Goal: Find specific page/section: Find specific page/section

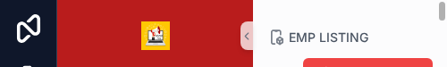
click at [446, 66] on html "Jump to... Ctrl K Main Home Page Admin Home Page Talk Home Page Monthly Meeting…" at bounding box center [223, 33] width 447 height 67
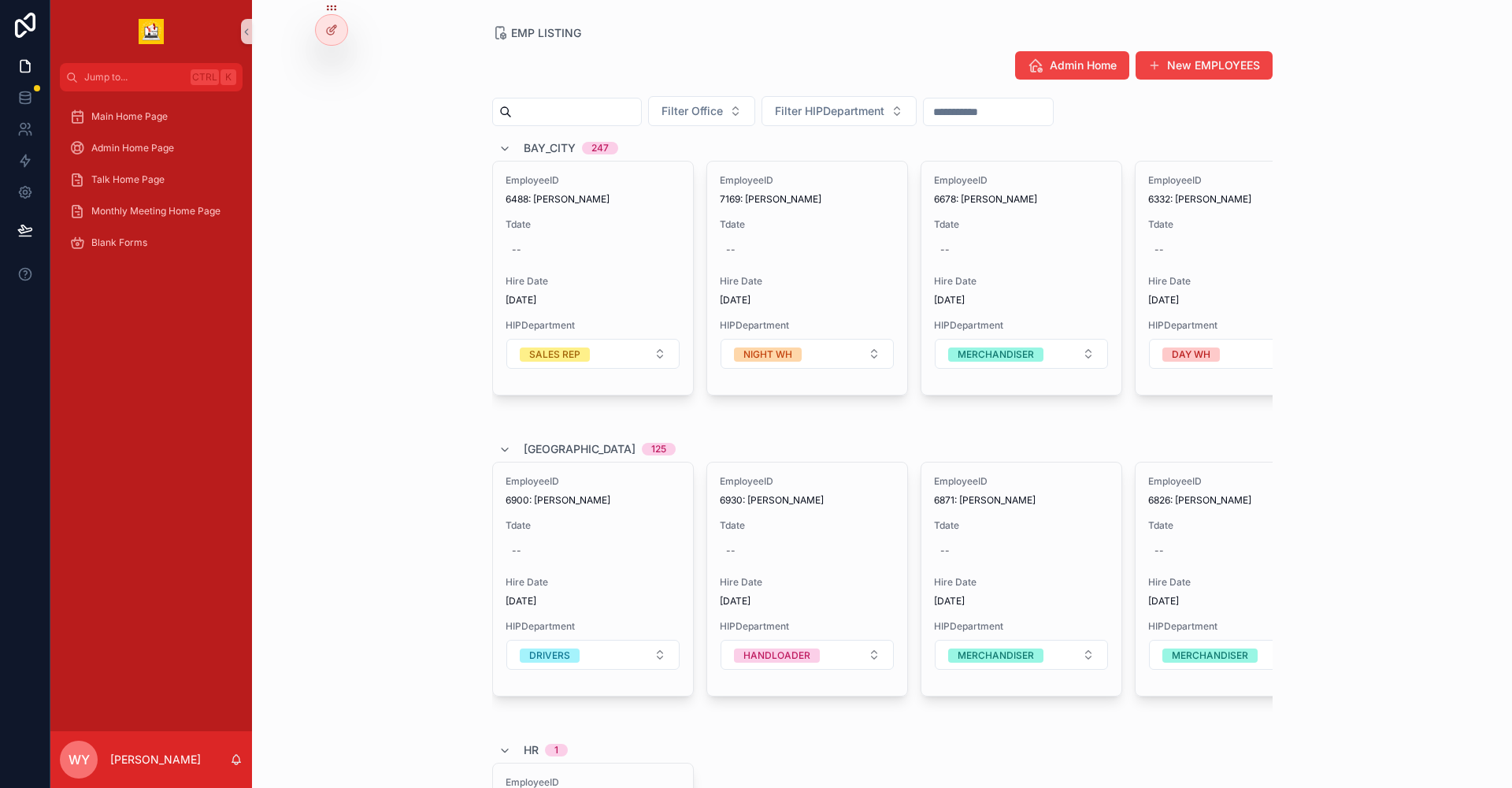
click at [393, 58] on span "Admin Home" at bounding box center [1083, 65] width 67 height 16
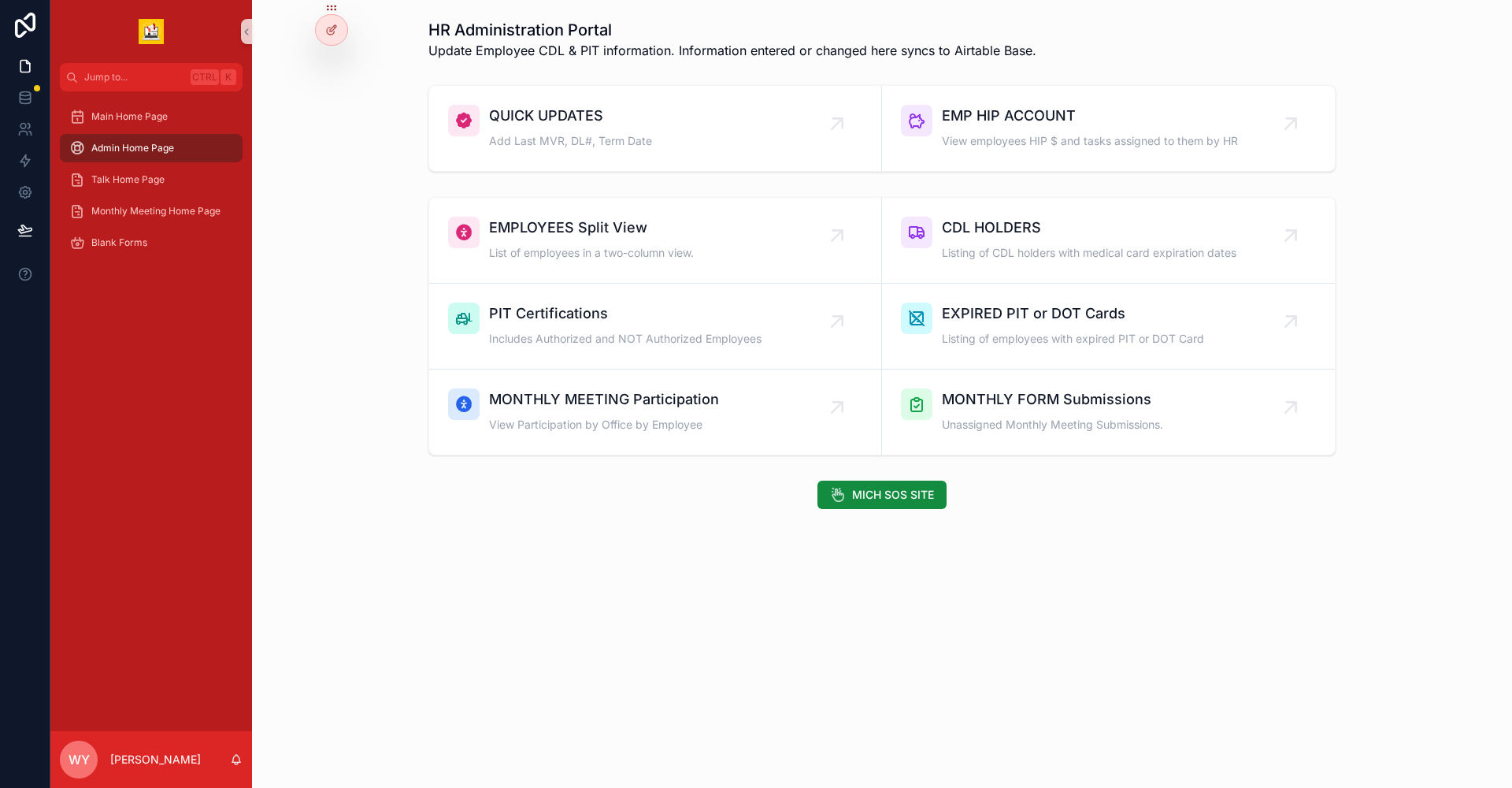
click at [393, 58] on div "HR Administration Portal Update Employee CDL & PIT information. Information ent…" at bounding box center [882, 39] width 1235 height 54
click at [393, 58] on span "EMP HIP ACCOUNT" at bounding box center [1090, 115] width 296 height 22
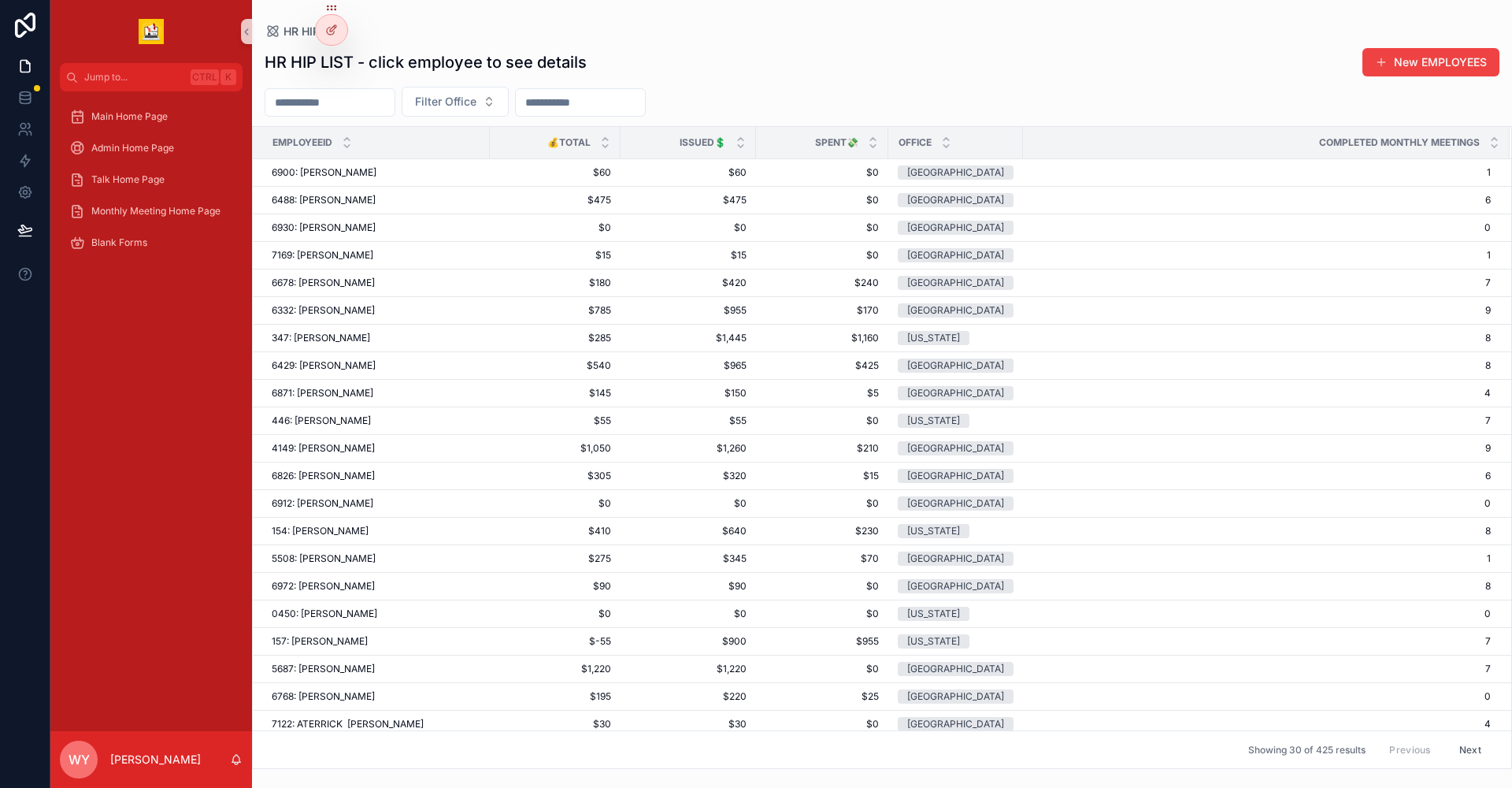
click at [362, 58] on input "scrollable content" at bounding box center [329, 102] width 129 height 22
type input "****"
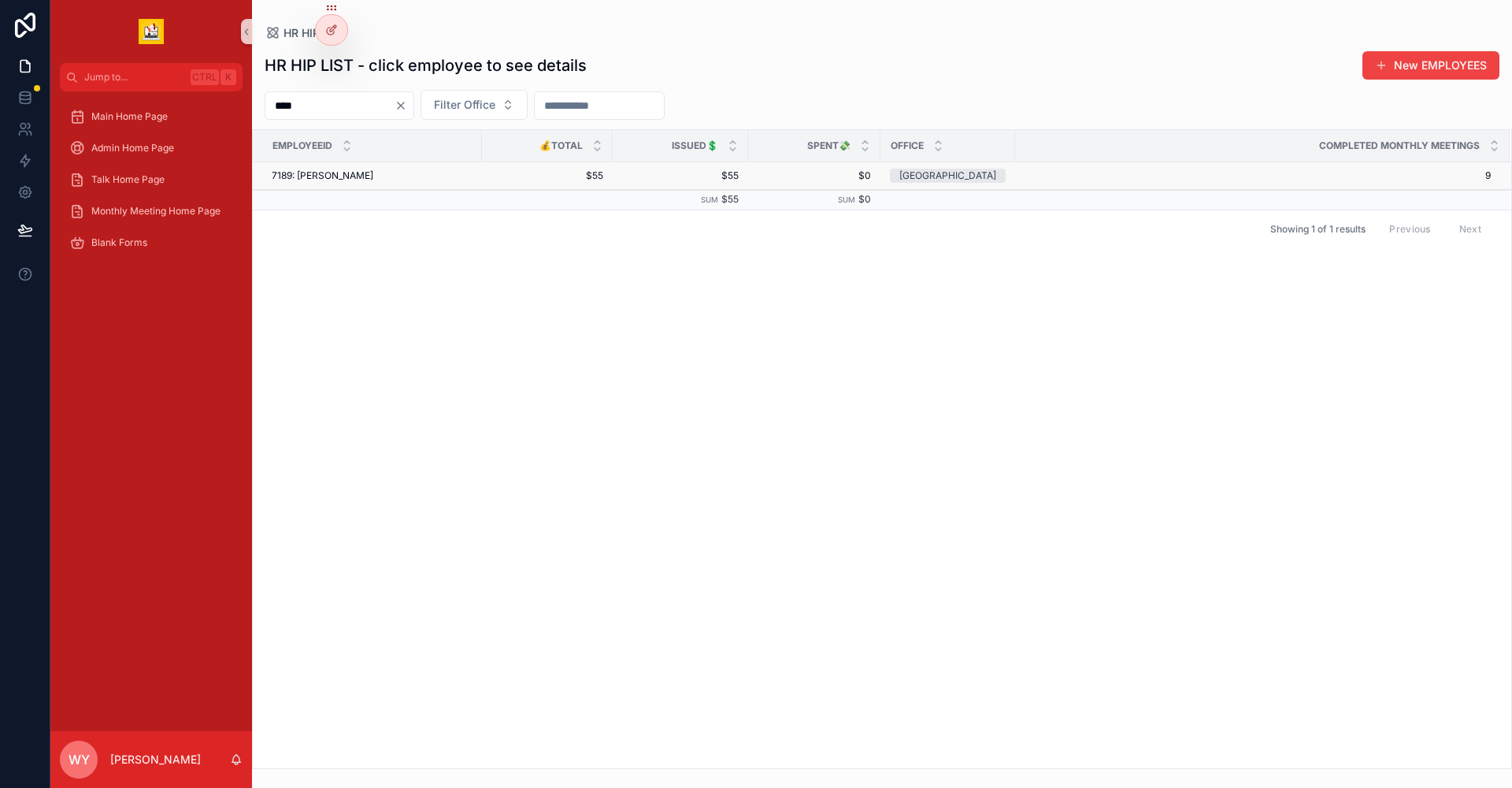
click at [317, 58] on td "7189: [PERSON_NAME] 7189: [PERSON_NAME]" at bounding box center [367, 175] width 229 height 27
click at [319, 58] on span "7189: [PERSON_NAME]" at bounding box center [322, 175] width 101 height 12
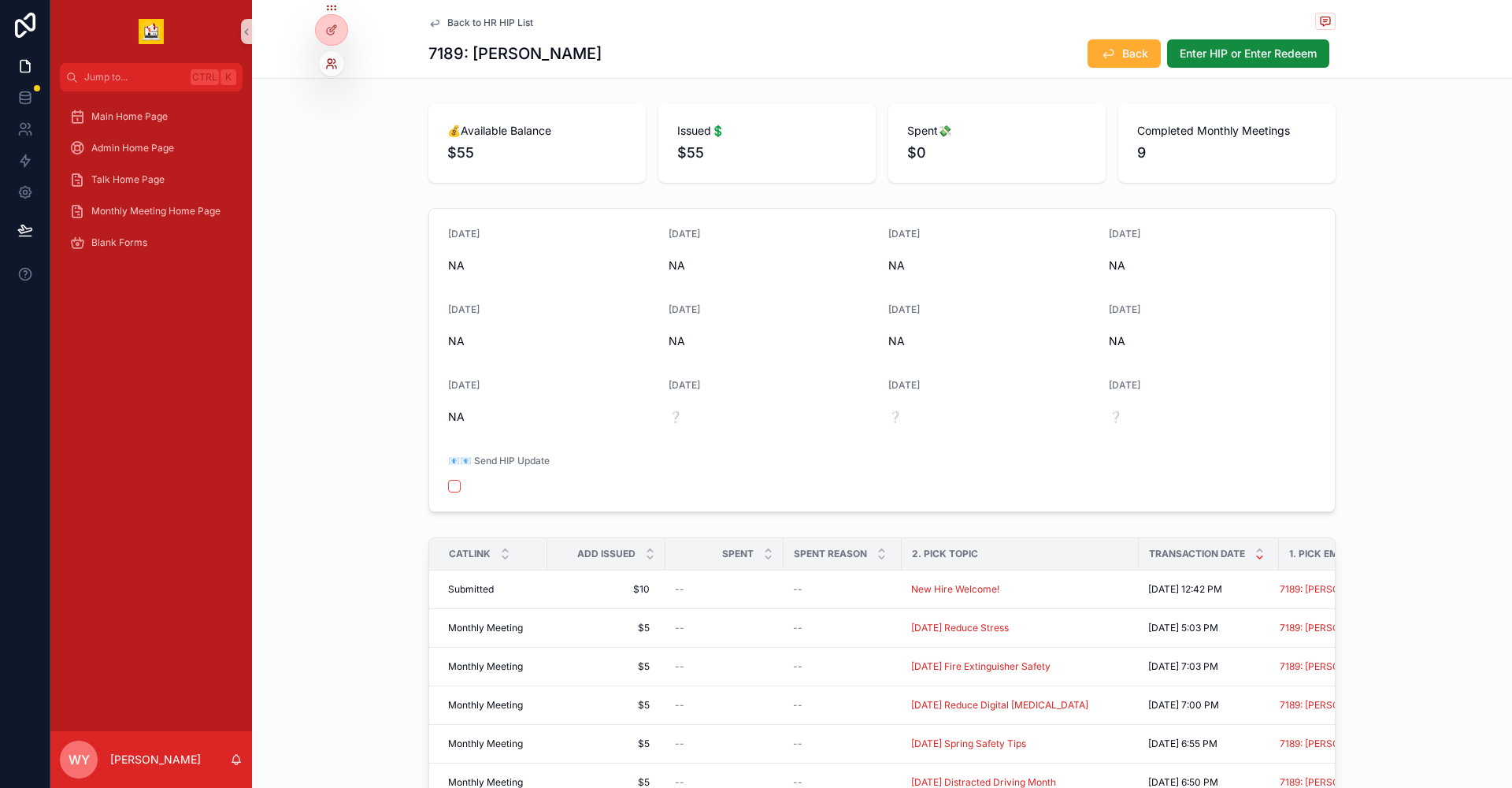
click at [328, 58] on icon at bounding box center [329, 61] width 4 height 4
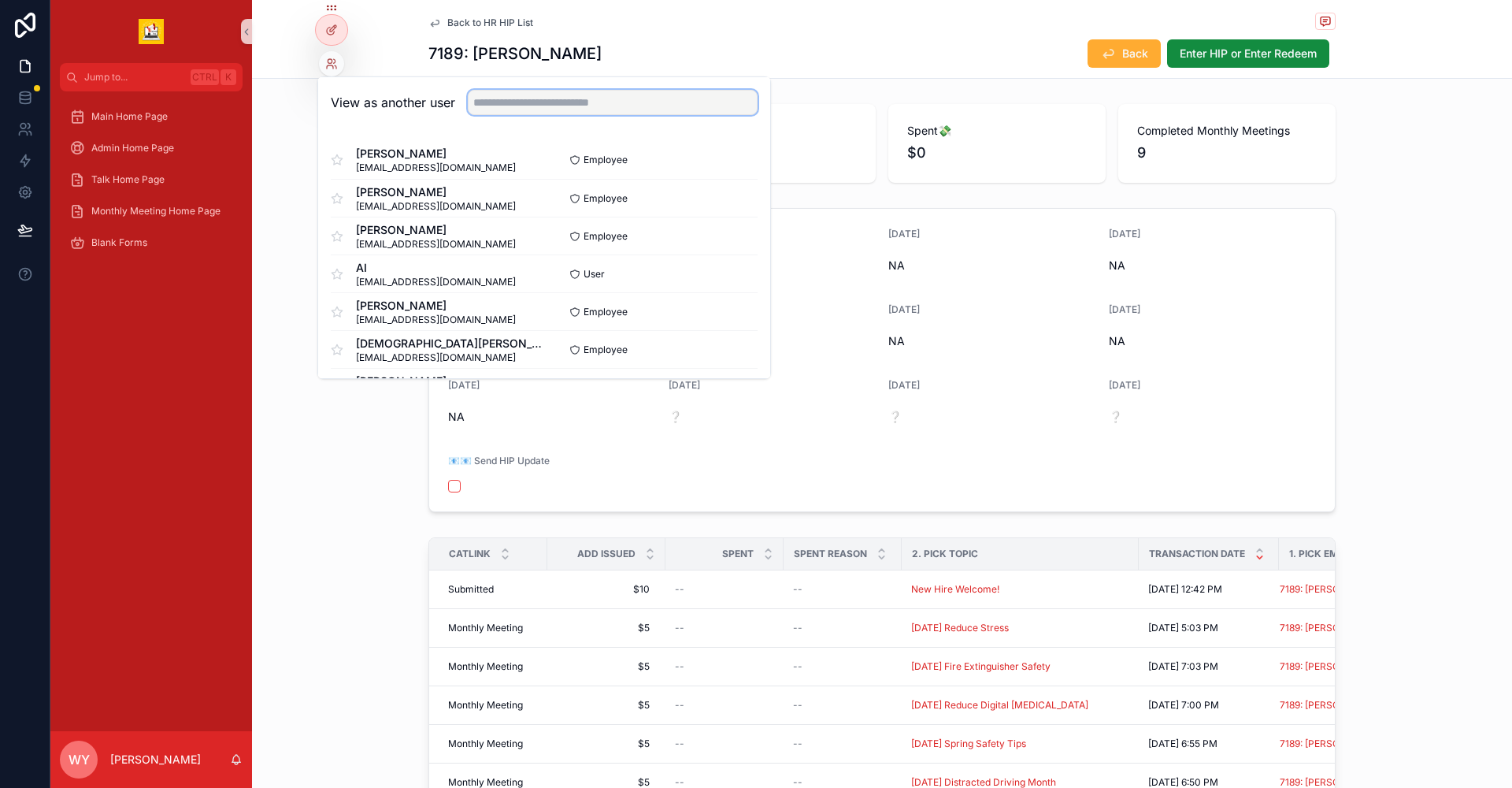
click at [393, 58] on input "text" at bounding box center [612, 102] width 290 height 26
click at [393, 58] on span "[EMAIL_ADDRESS][DOMAIN_NAME]" at bounding box center [436, 206] width 160 height 12
click at [393, 58] on button "Select" at bounding box center [737, 198] width 41 height 23
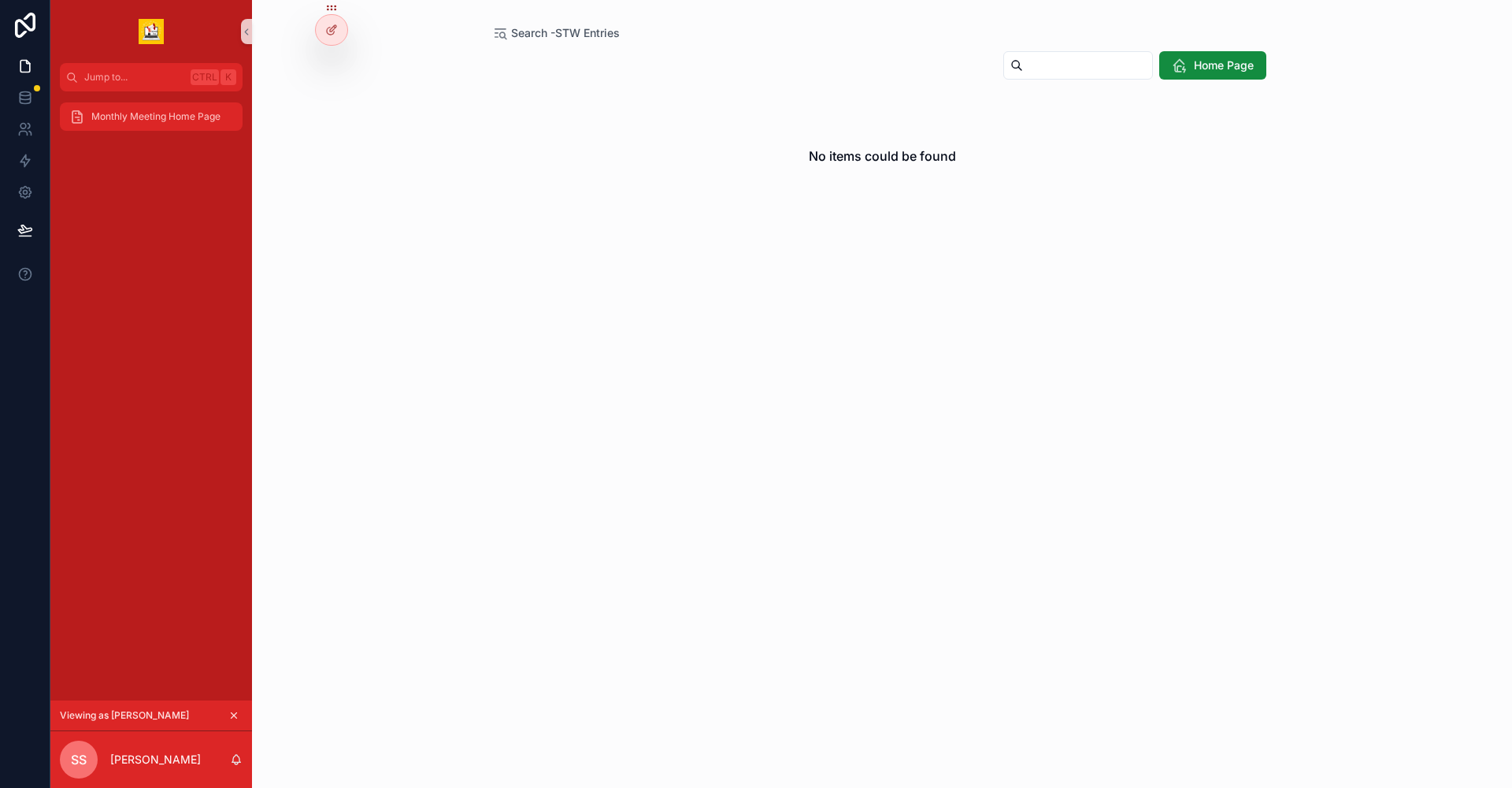
click at [151, 117] on span "Monthly Meeting Home Page" at bounding box center [156, 116] width 129 height 12
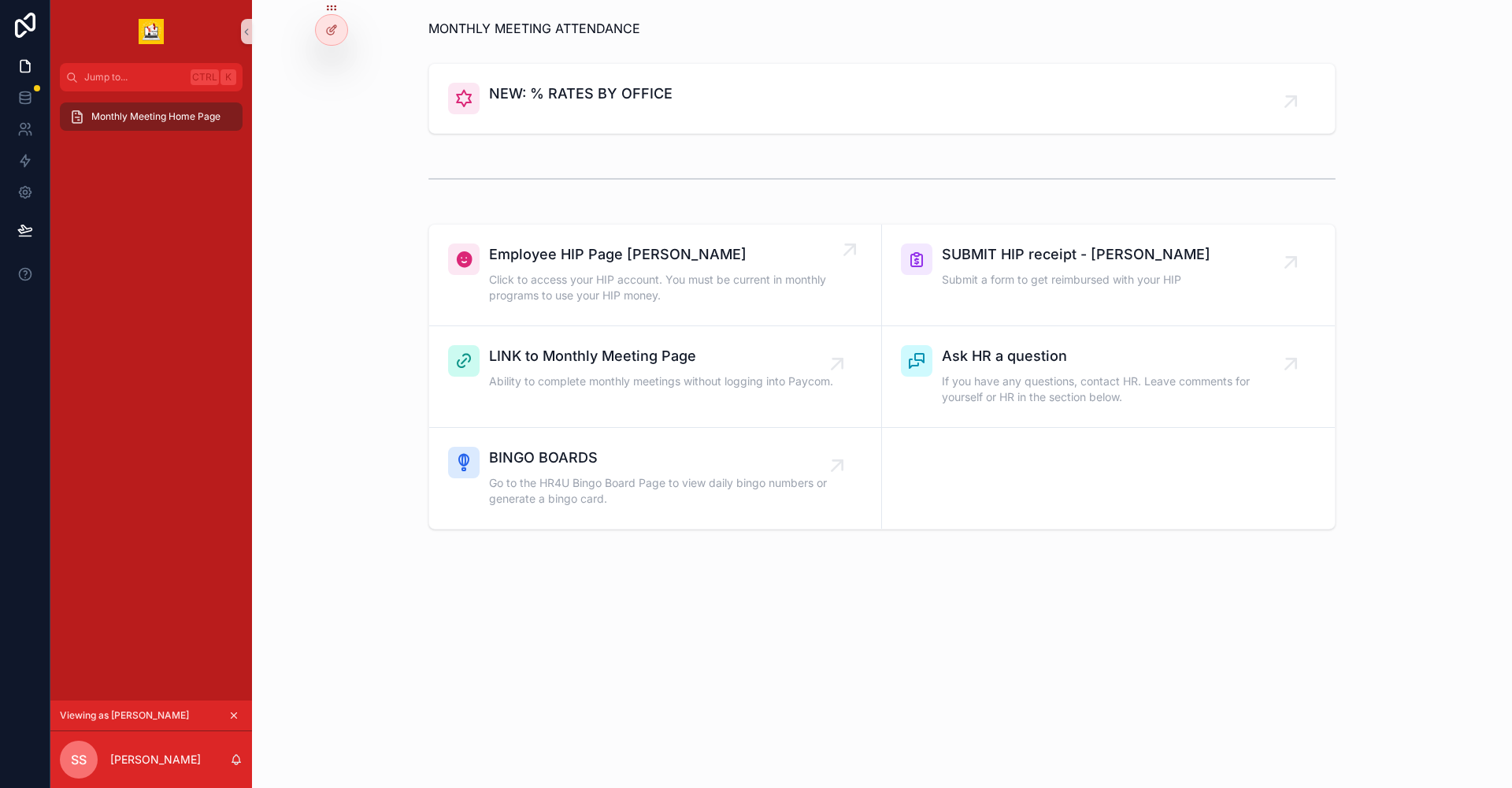
click at [712, 294] on span "Click to access your HIP account. You must be current in monthly programs to us…" at bounding box center [662, 288] width 348 height 32
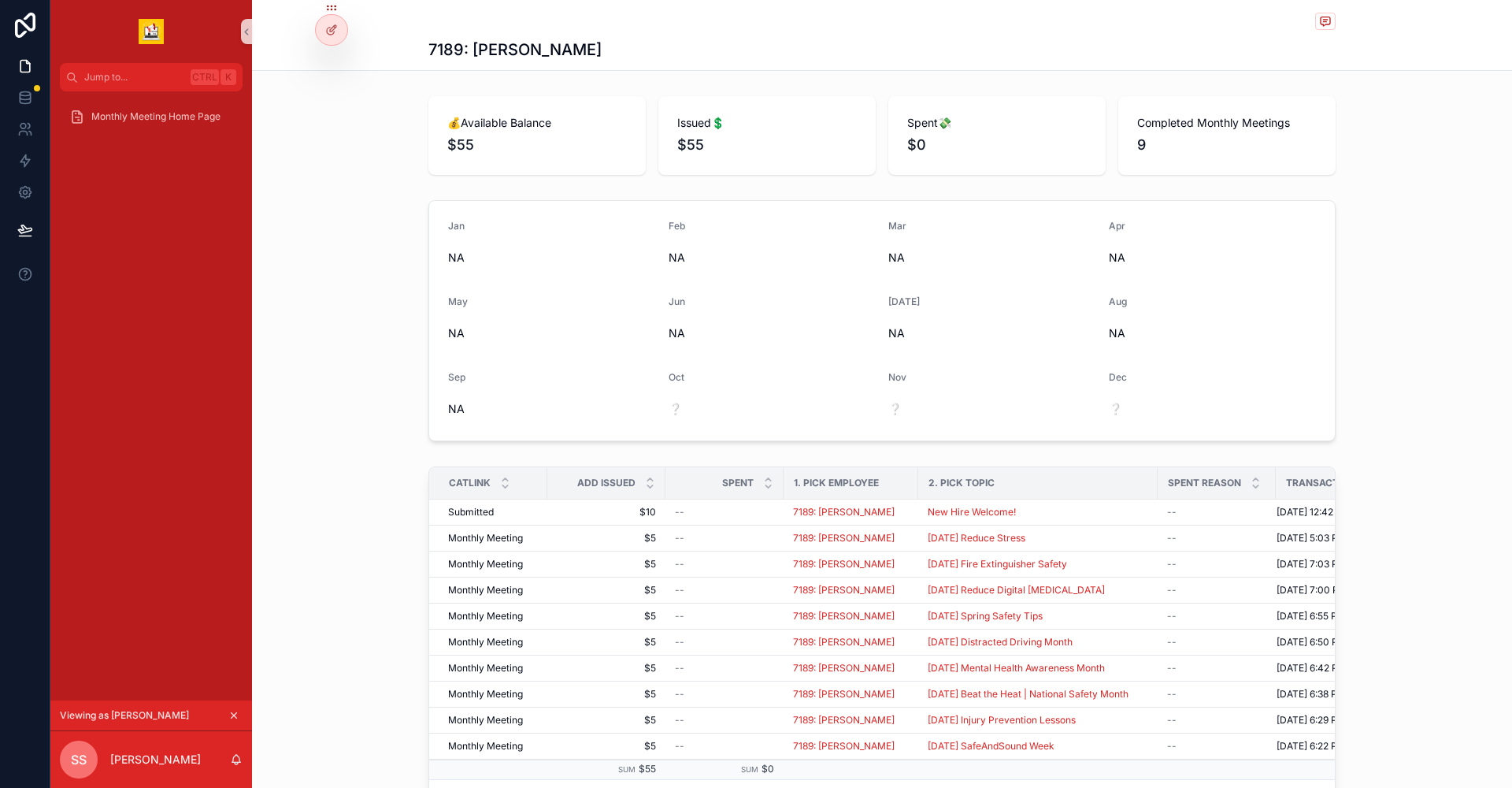
click at [238, 716] on icon "scrollable content" at bounding box center [233, 715] width 11 height 11
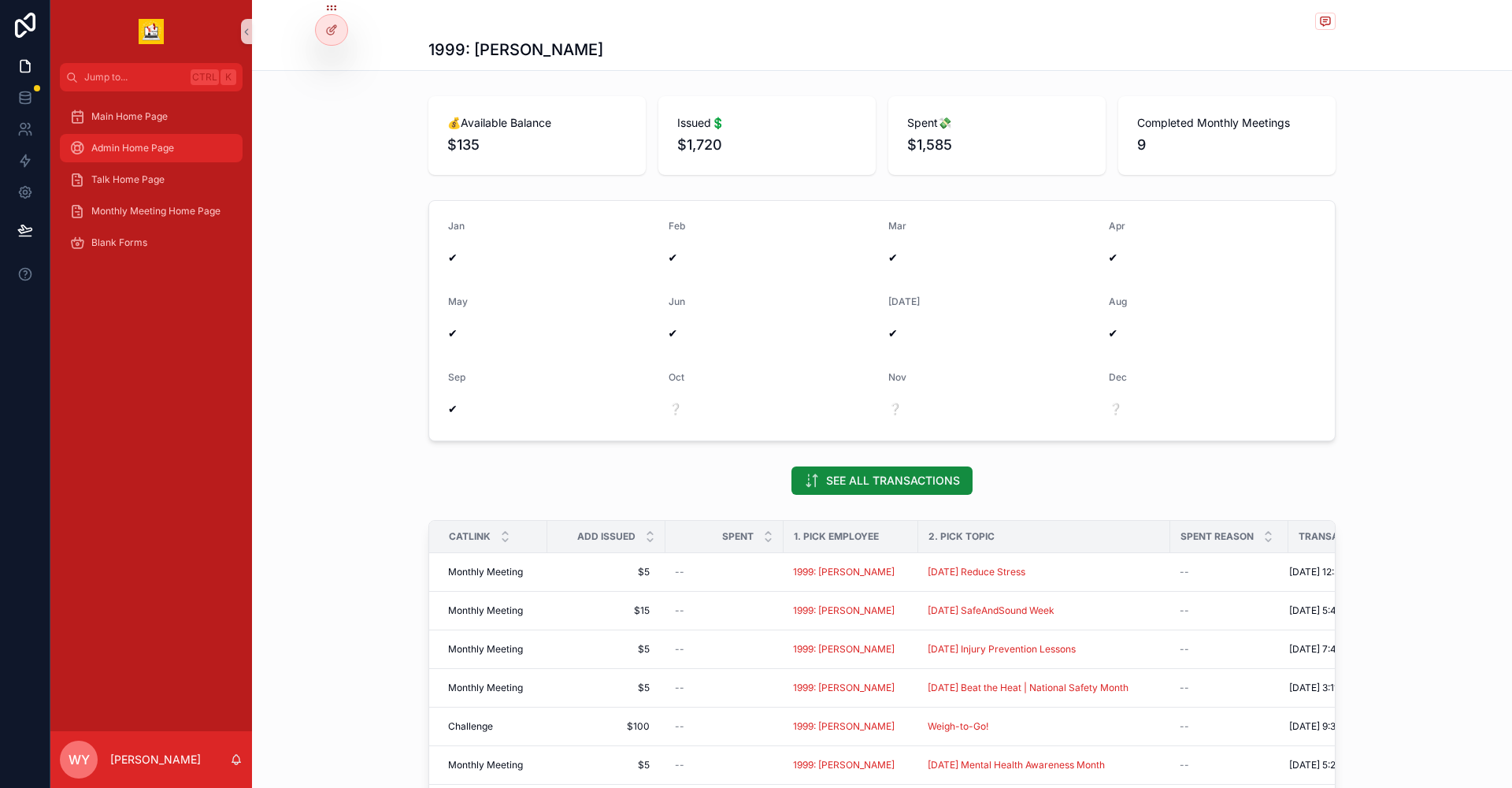
click at [128, 142] on span "Admin Home Page" at bounding box center [133, 148] width 83 height 12
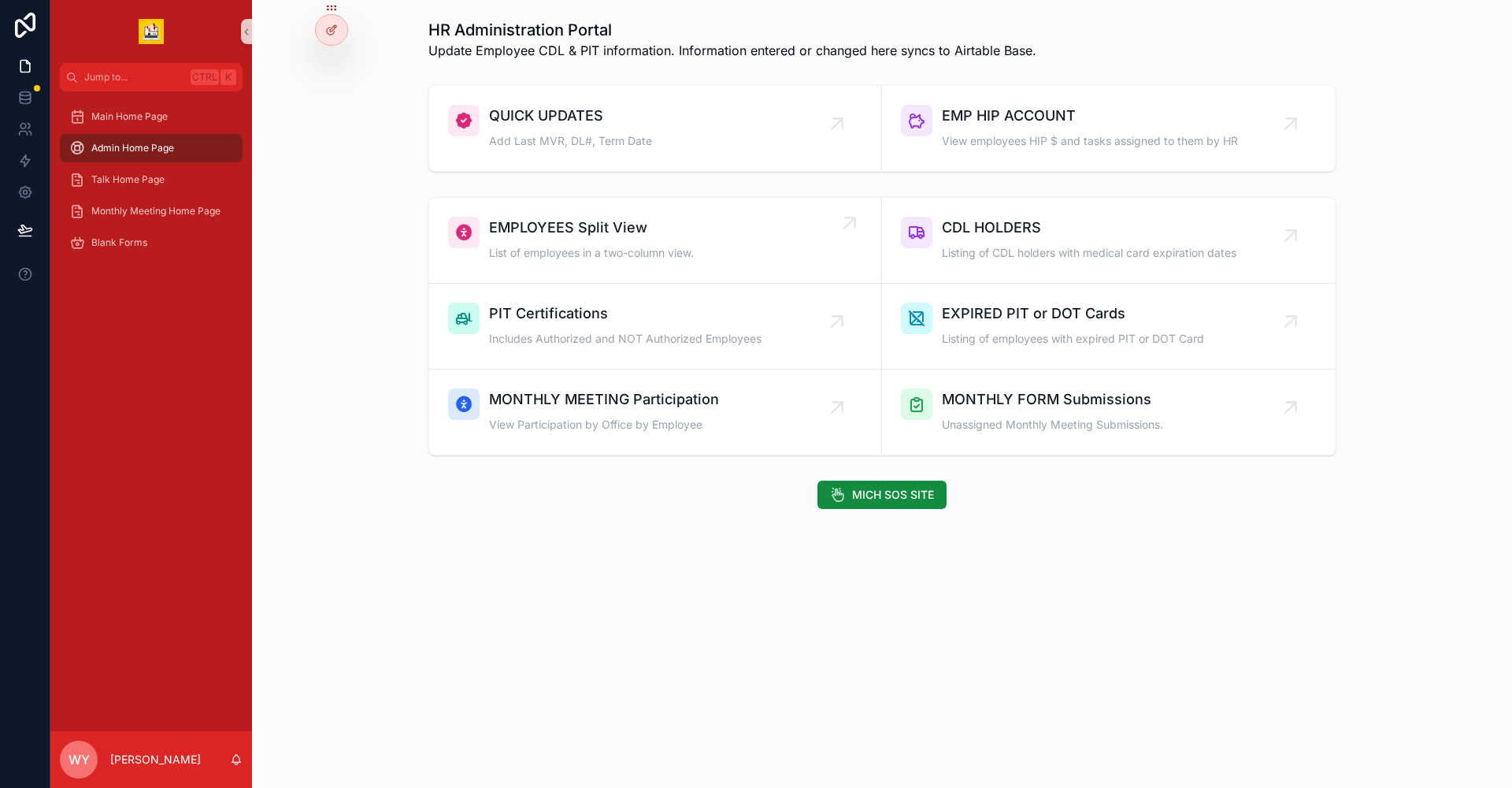
click at [633, 247] on span "List of employees in a two-column view." at bounding box center [591, 253] width 205 height 16
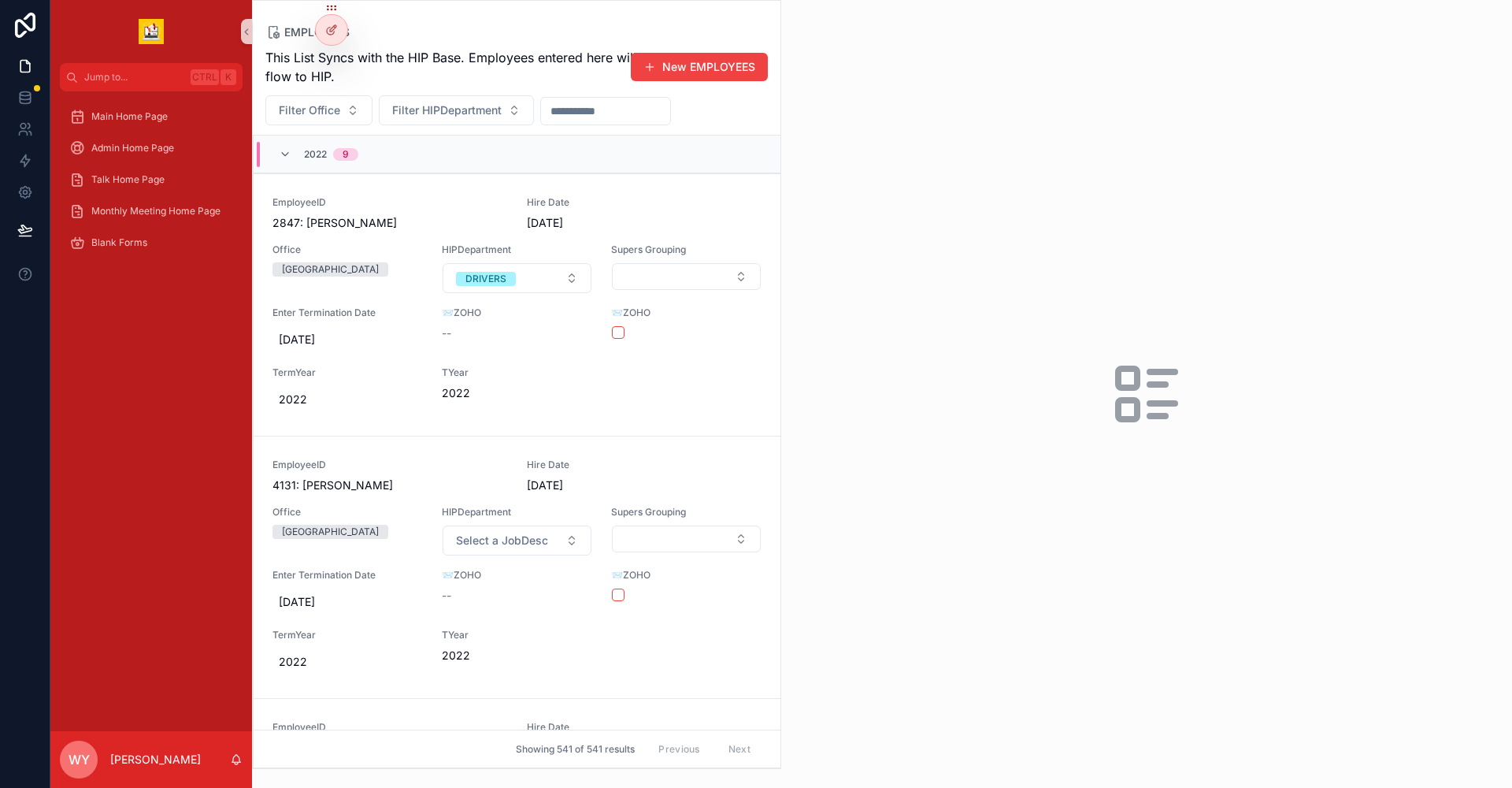
click at [586, 116] on input "scrollable content" at bounding box center [606, 111] width 129 height 22
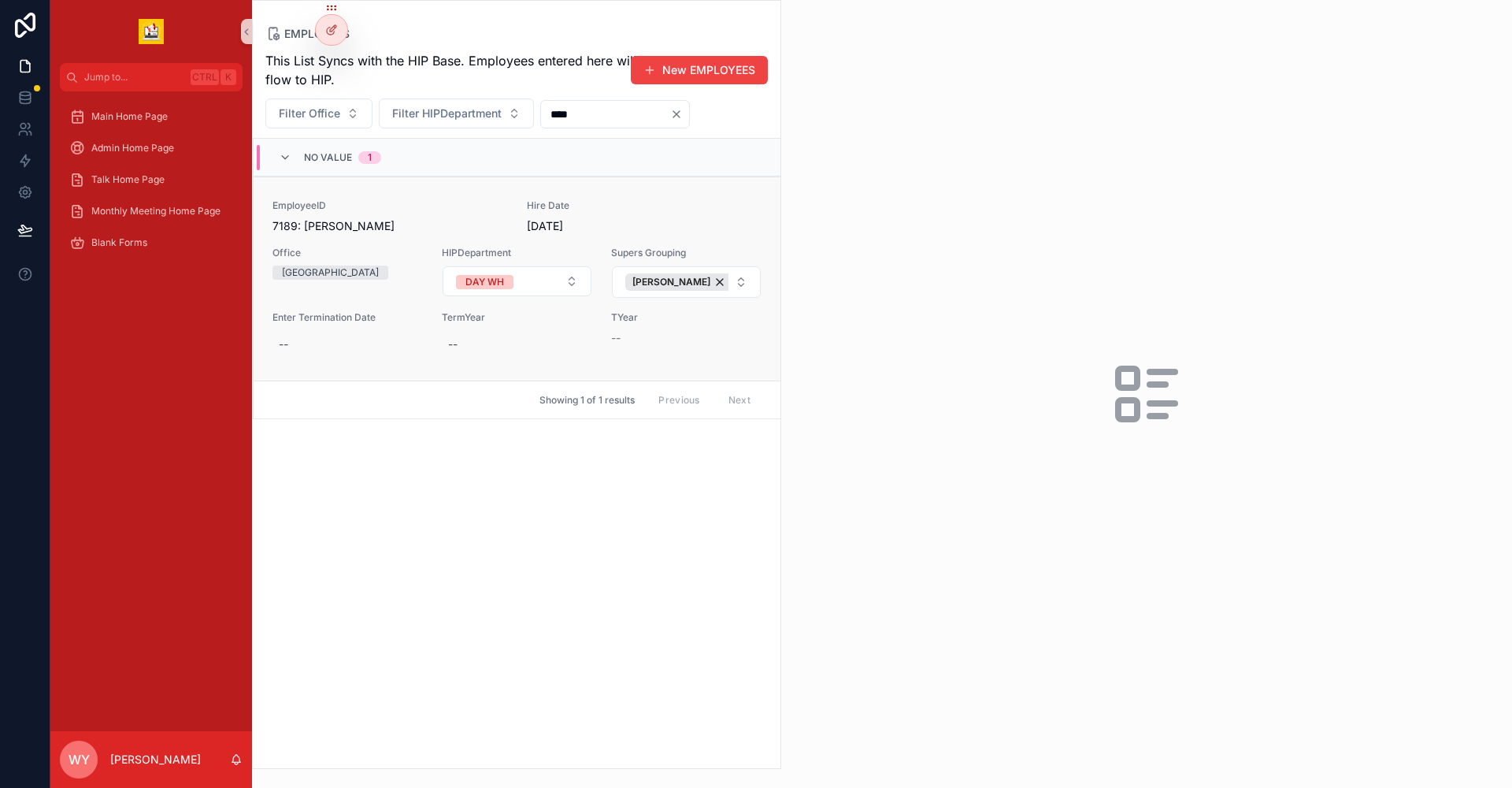
type input "****"
click at [393, 205] on span "EmployeeID" at bounding box center [390, 205] width 235 height 12
